Goal: Book appointment/travel/reservation

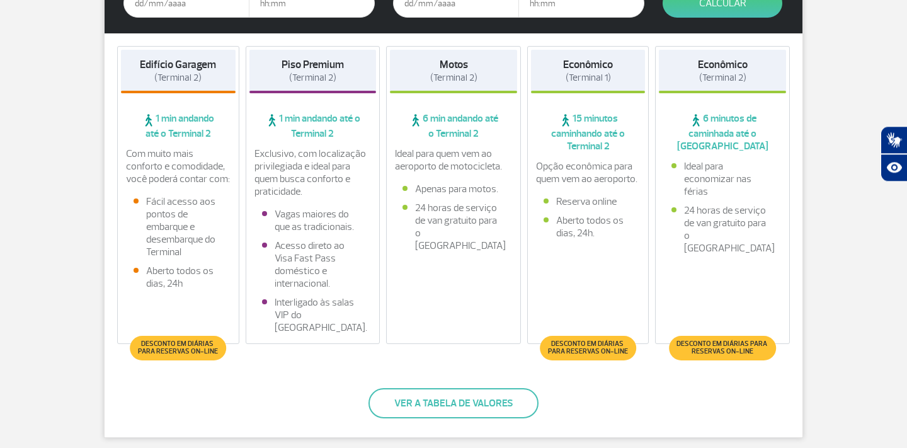
scroll to position [287, 0]
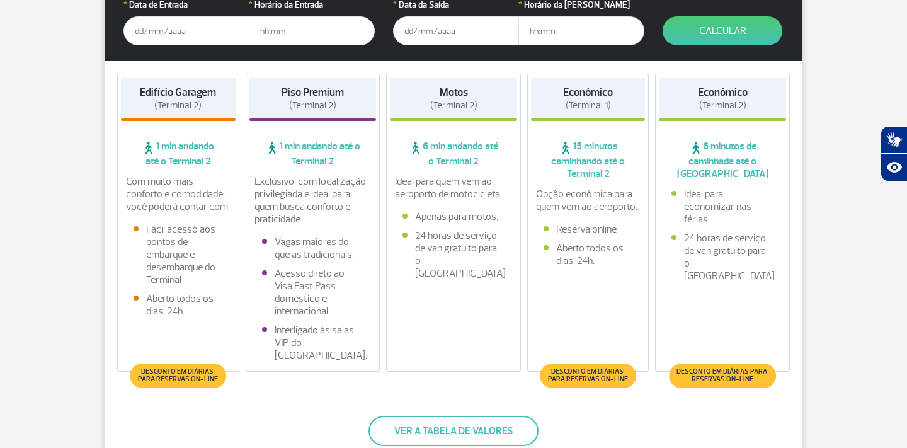
click at [160, 32] on input "text" at bounding box center [186, 30] width 126 height 29
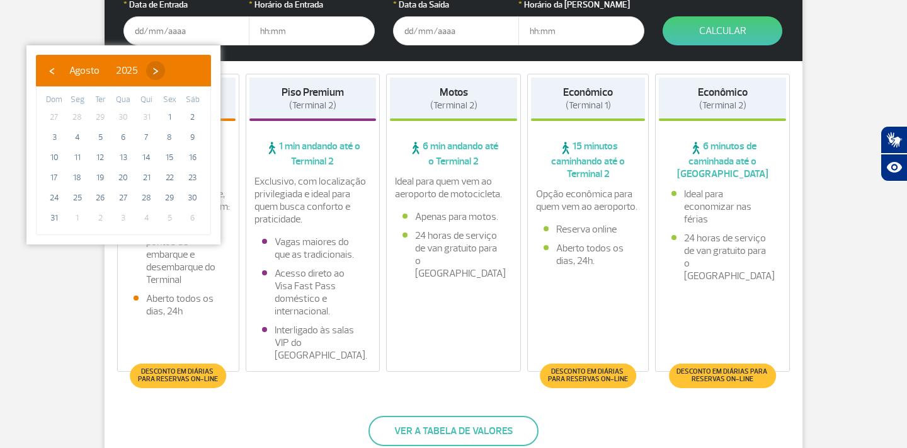
click at [165, 77] on span "›" at bounding box center [155, 70] width 19 height 19
click at [72, 114] on span "1" at bounding box center [77, 117] width 20 height 20
type input "[DATE]"
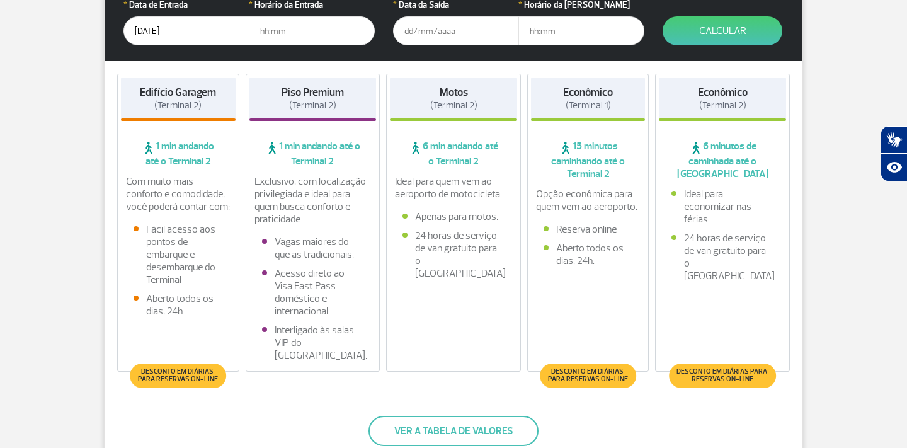
click at [343, 39] on input "text" at bounding box center [312, 30] width 126 height 29
click at [299, 30] on input "text" at bounding box center [312, 30] width 126 height 29
click at [258, 29] on input "text" at bounding box center [312, 30] width 126 height 29
type input "20:00"
click at [431, 16] on div "* Data da [PERSON_NAME]" at bounding box center [456, 21] width 126 height 47
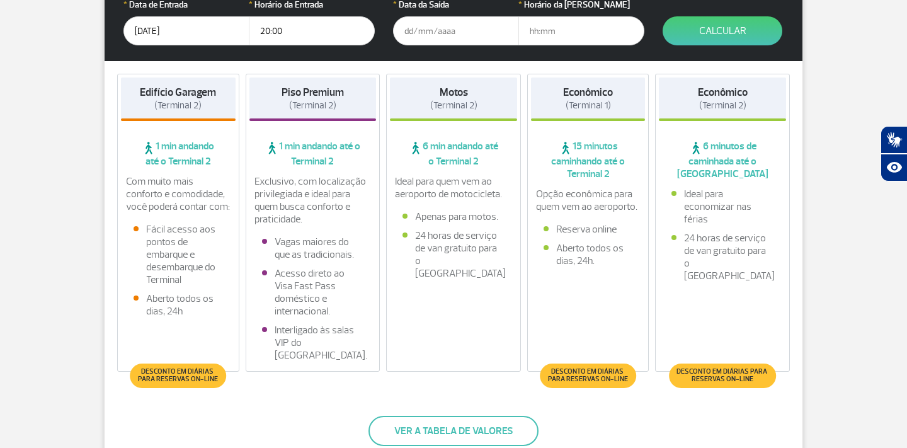
click at [428, 31] on input "text" at bounding box center [456, 30] width 126 height 29
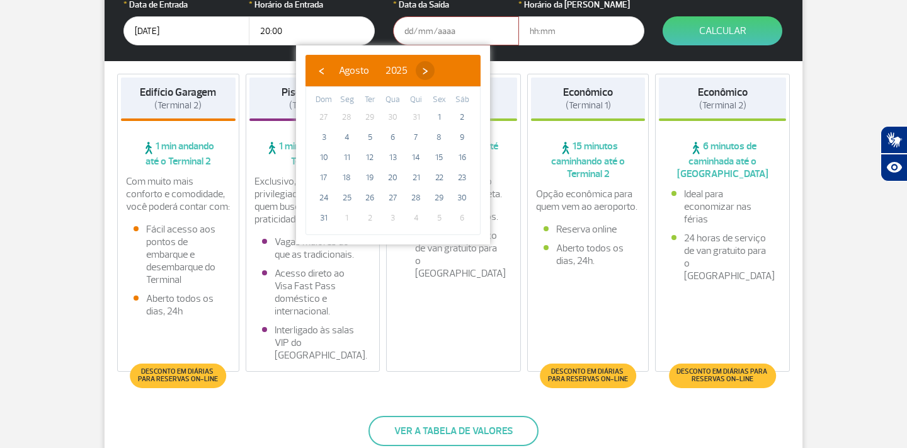
click at [435, 71] on span "›" at bounding box center [425, 70] width 19 height 19
click at [345, 134] on span "8" at bounding box center [347, 137] width 20 height 20
type input "[DATE]"
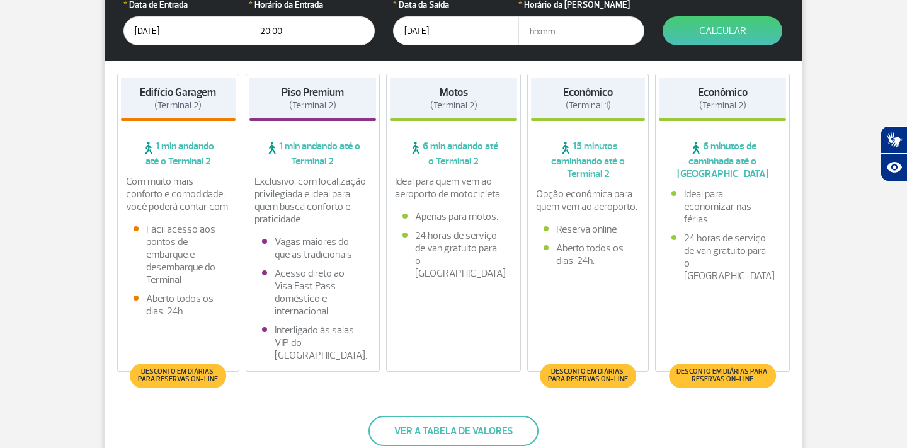
click at [529, 33] on input "text" at bounding box center [581, 30] width 126 height 29
type input "12:00"
click at [769, 31] on button "Calcular" at bounding box center [723, 30] width 120 height 29
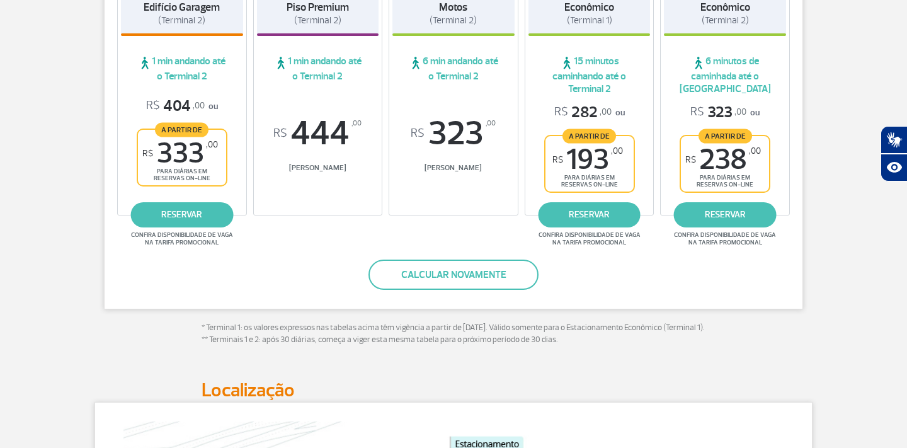
scroll to position [202, 0]
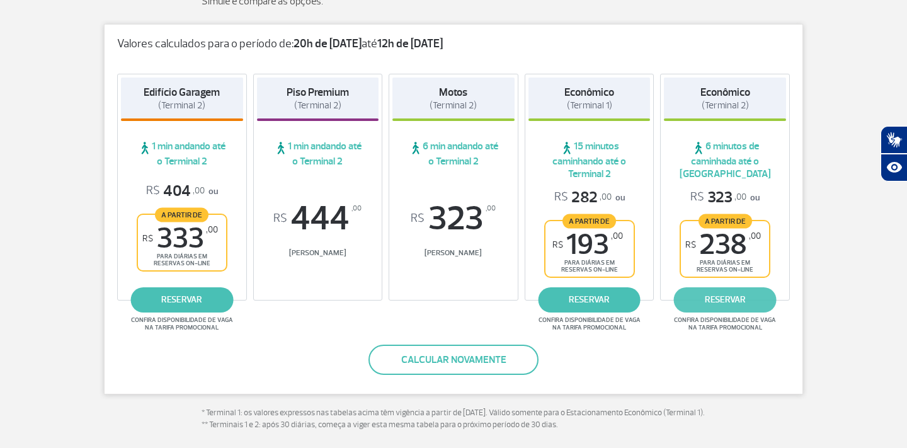
click at [734, 295] on link "reservar" at bounding box center [725, 299] width 103 height 25
